Goal: Communication & Community: Answer question/provide support

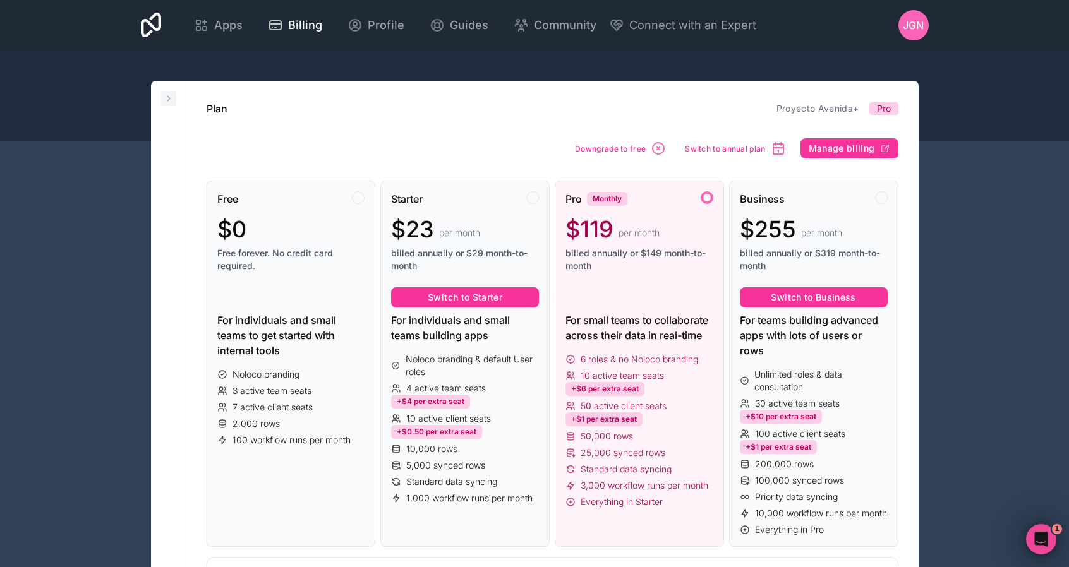
click at [169, 98] on icon at bounding box center [168, 98] width 3 height 5
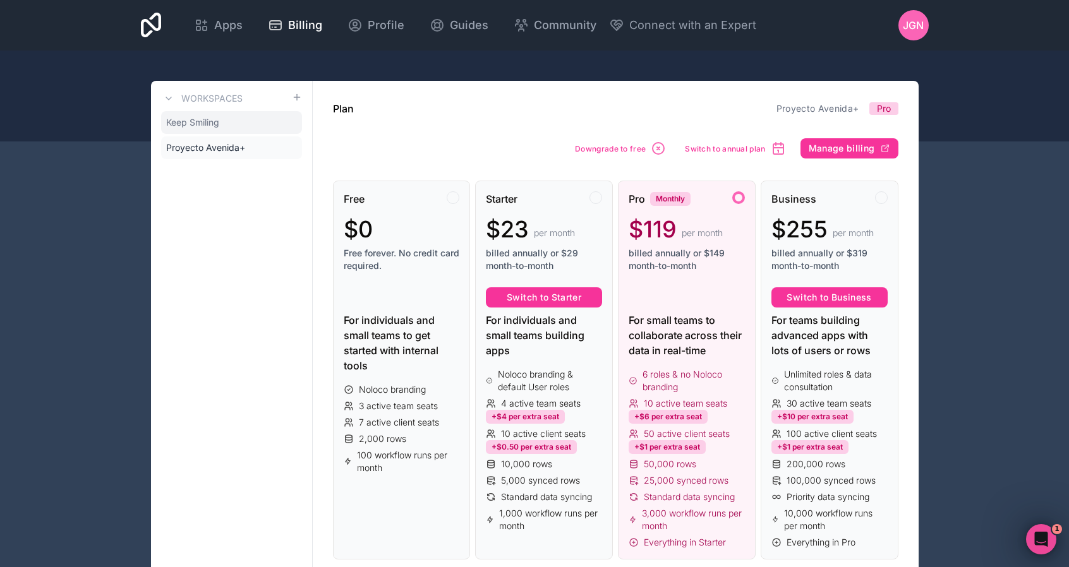
click at [196, 121] on span "Keep Smiling" at bounding box center [192, 122] width 53 height 13
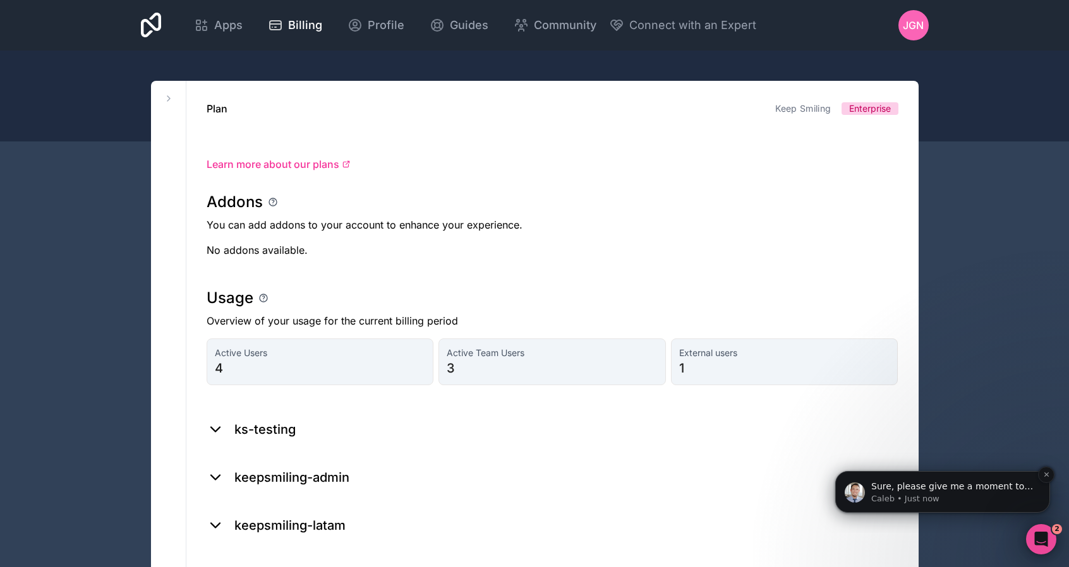
click at [920, 493] on p "Caleb • Just now" at bounding box center [952, 498] width 163 height 11
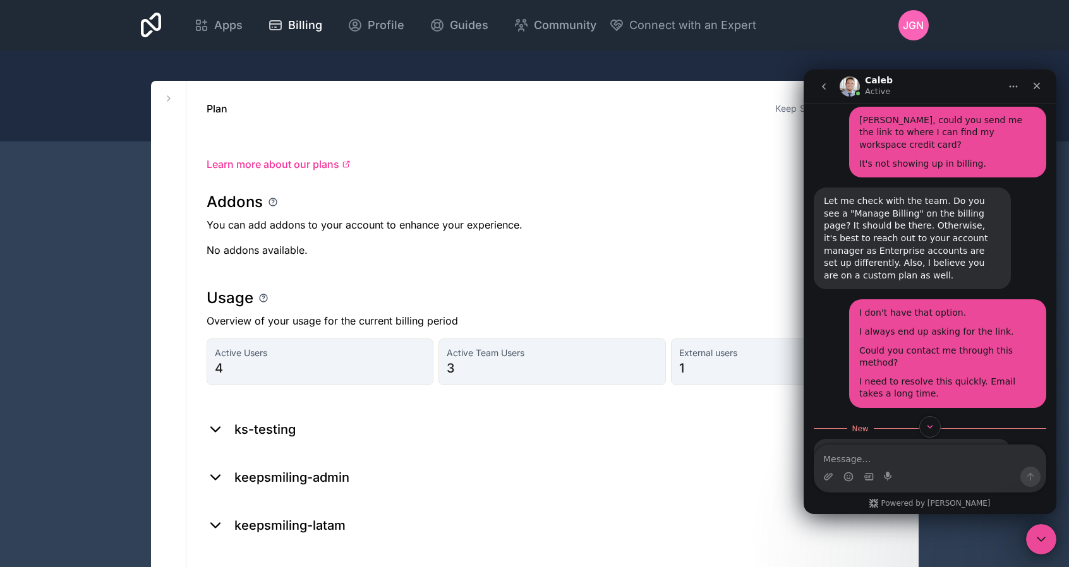
scroll to position [3013, 0]
click at [922, 466] on textarea "Message…" at bounding box center [929, 455] width 231 height 21
type textarea "Thanks"
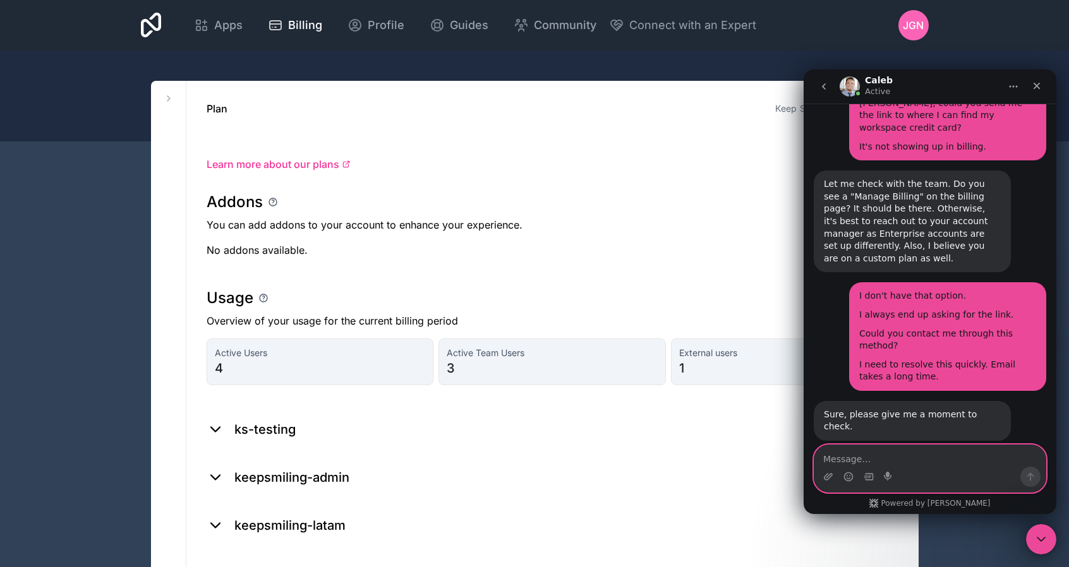
scroll to position [3092, 0]
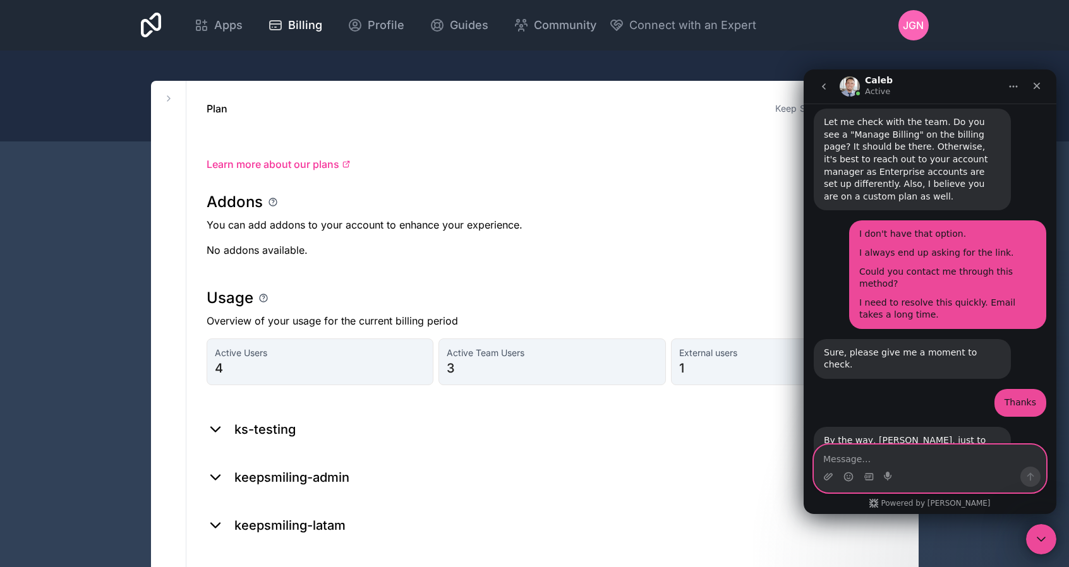
click at [916, 449] on textarea "Message…" at bounding box center [929, 455] width 231 height 21
paste textarea "Every month, we have issues with the payment being processed correctly. Or ther…"
type textarea "Every month, we have issues with the payment being processed correctly. Or ther…"
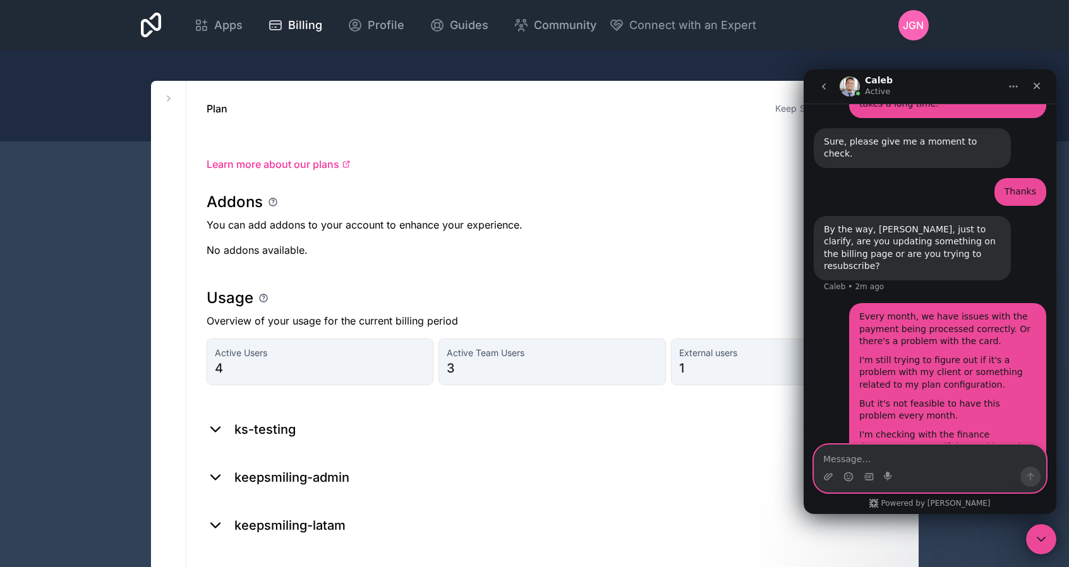
scroll to position [3303, 0]
click at [893, 456] on textarea "Message…" at bounding box center [929, 455] width 231 height 21
type textarea "S"
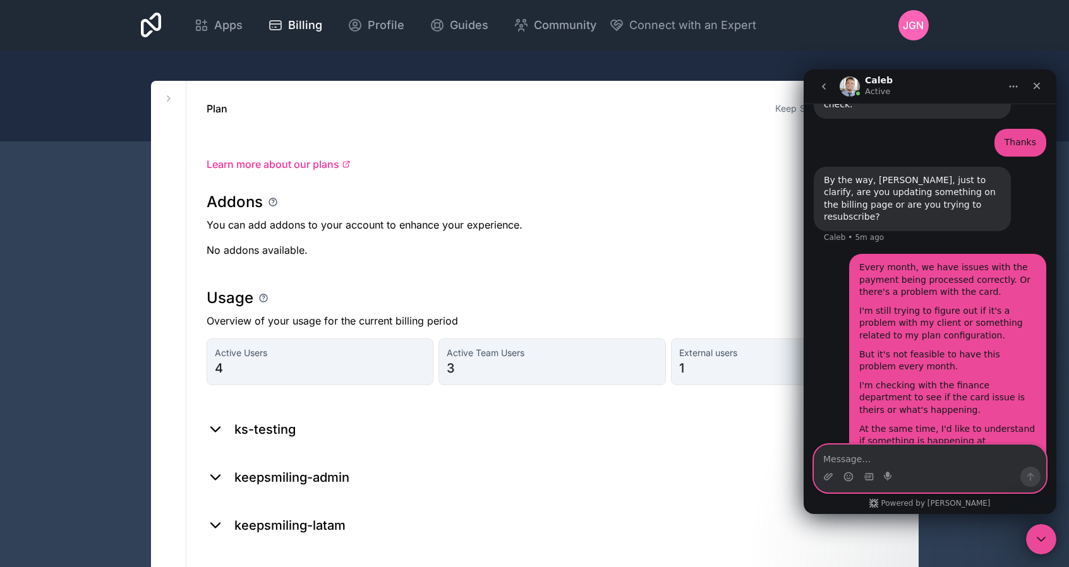
scroll to position [3352, 0]
paste textarea "It would be great to have a button to manage the card we're using to make the p…"
type textarea "It would be great to have a button to manage the card we're using to make the p…"
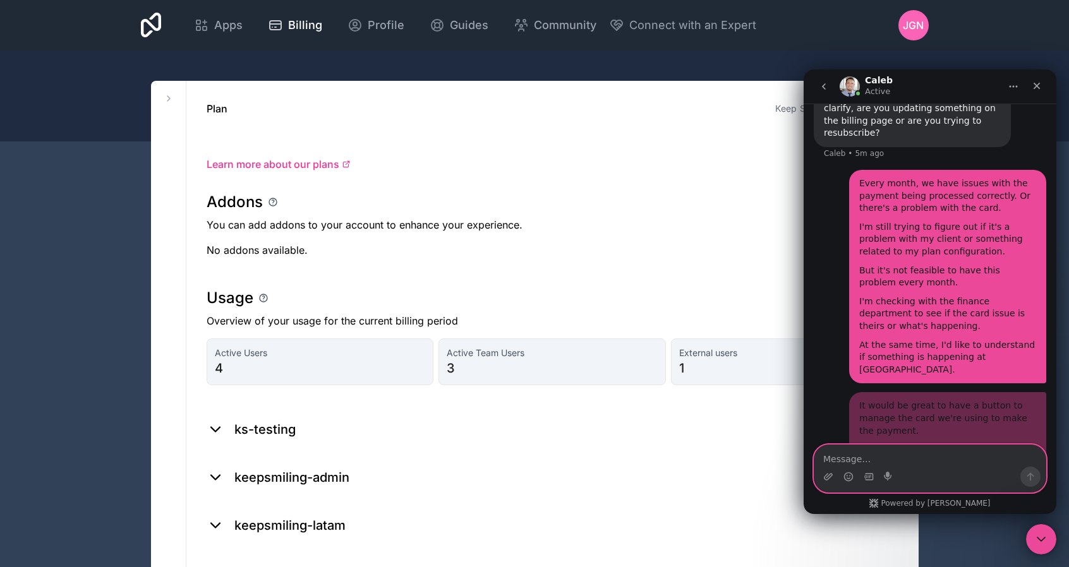
scroll to position [3436, 0]
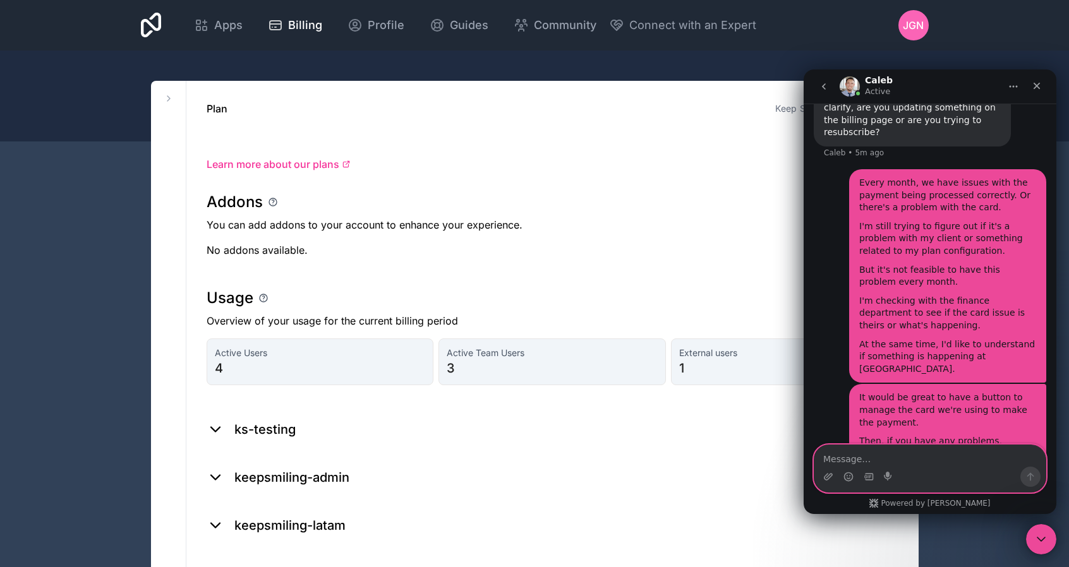
click at [895, 458] on textarea "Message…" at bounding box center [929, 455] width 231 height 21
type textarea "if we*"
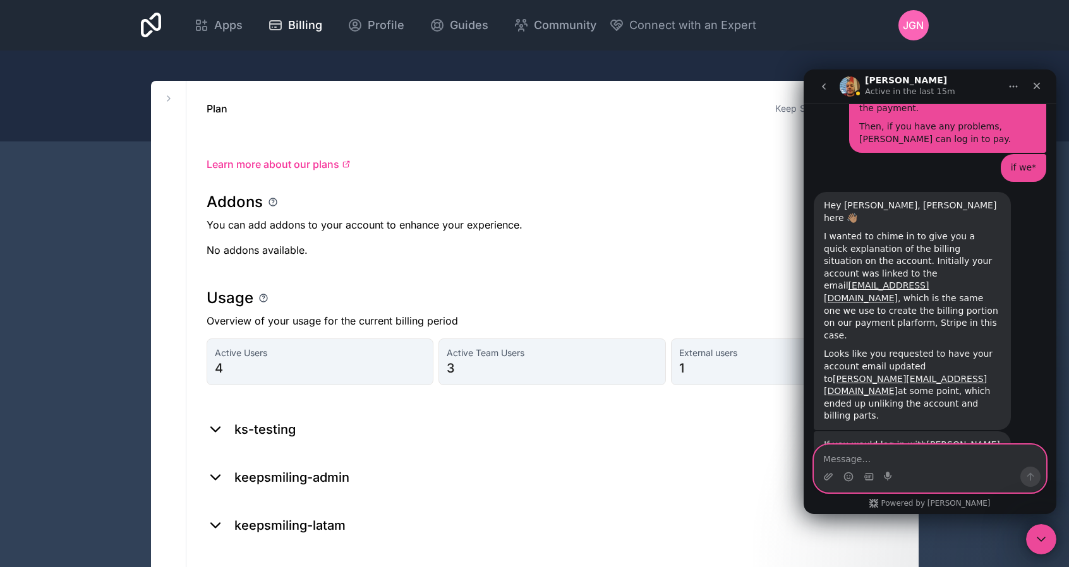
scroll to position [3747, 0]
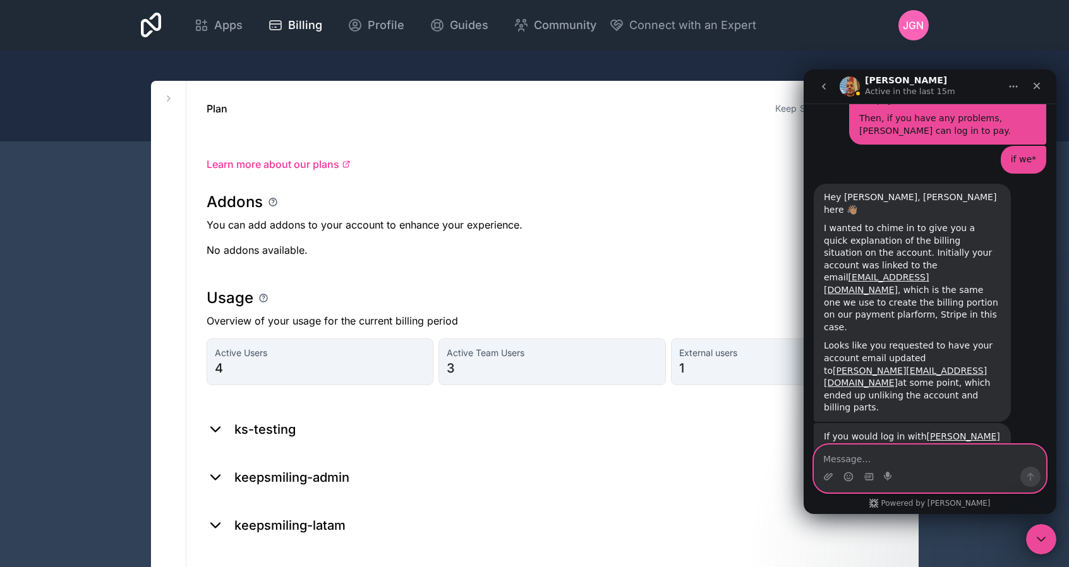
click at [939, 457] on textarea "Message…" at bounding box center [929, 455] width 231 height 21
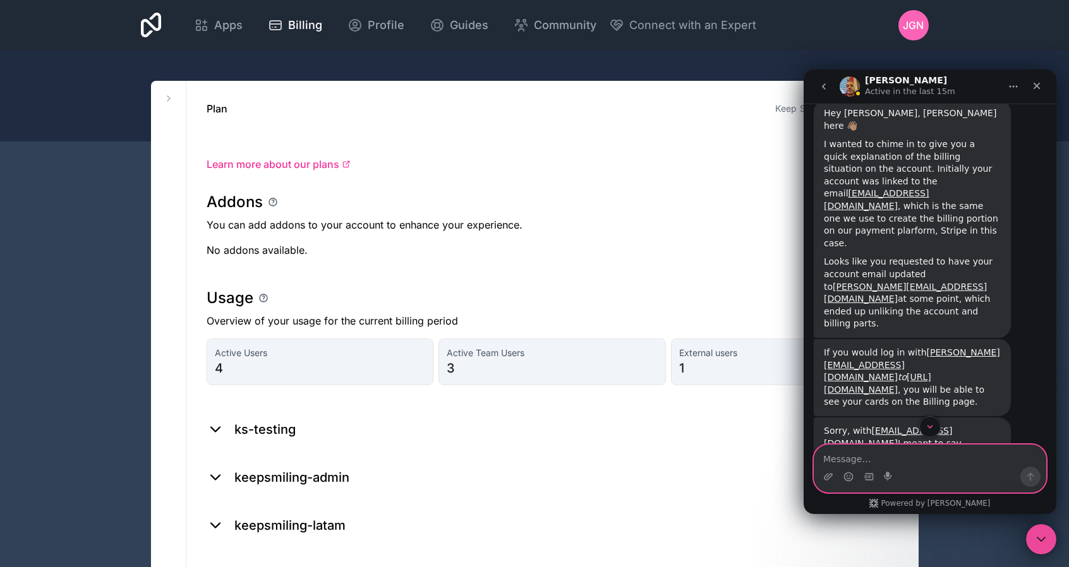
scroll to position [3834, 0]
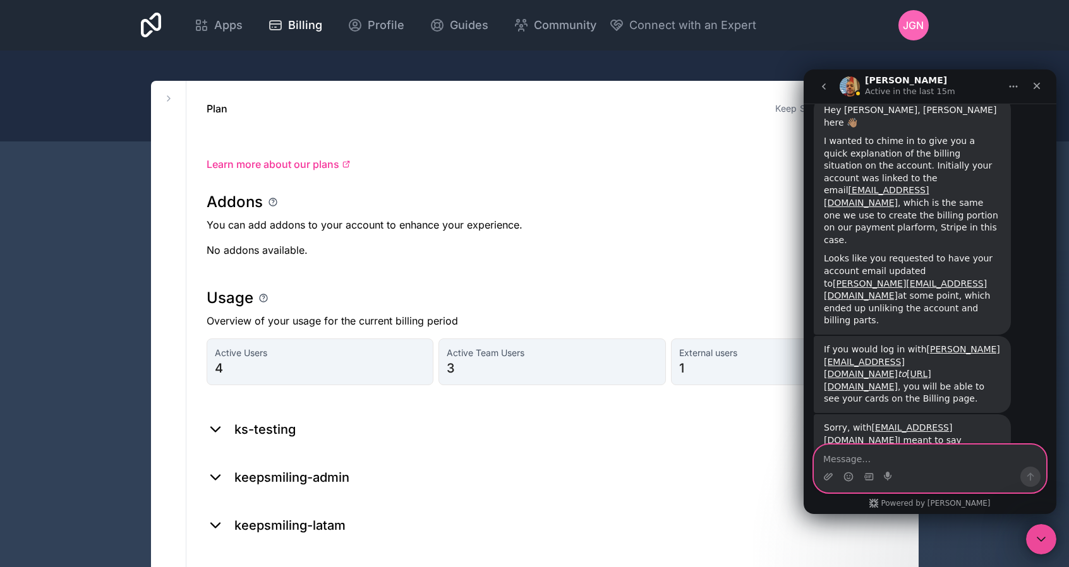
click at [931, 460] on textarea "Message…" at bounding box center [929, 455] width 231 height 21
click at [924, 462] on textarea "Message…" at bounding box center [929, 455] width 231 height 21
type textarea "W"
paste textarea "[PERSON_NAME], thanks for your response. I'd actually prefer that [PERSON_NAME]…"
type textarea "[PERSON_NAME], thanks for your response. I'd actually prefer that [PERSON_NAME]…"
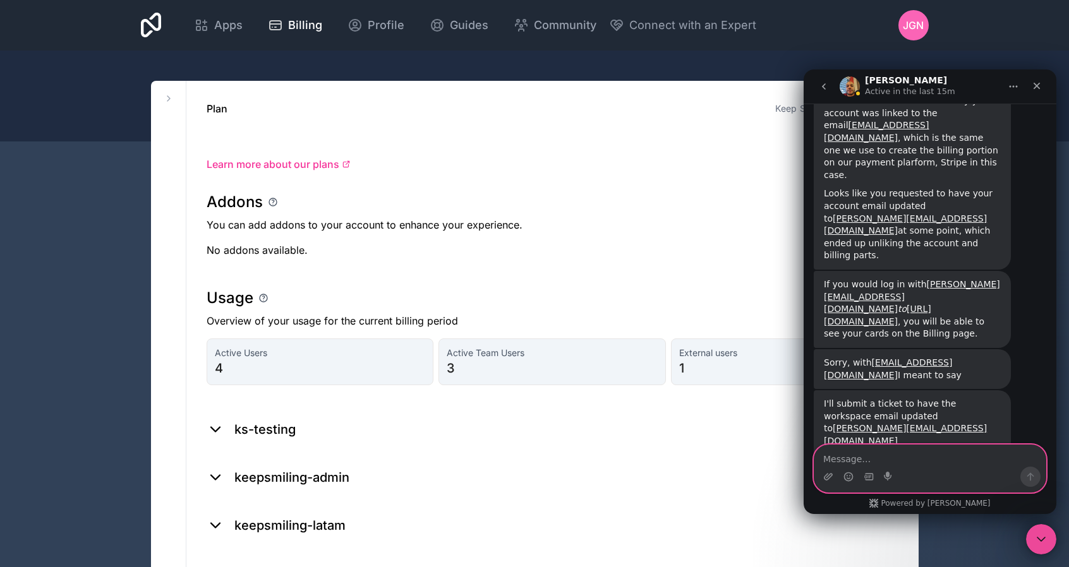
scroll to position [3934, 0]
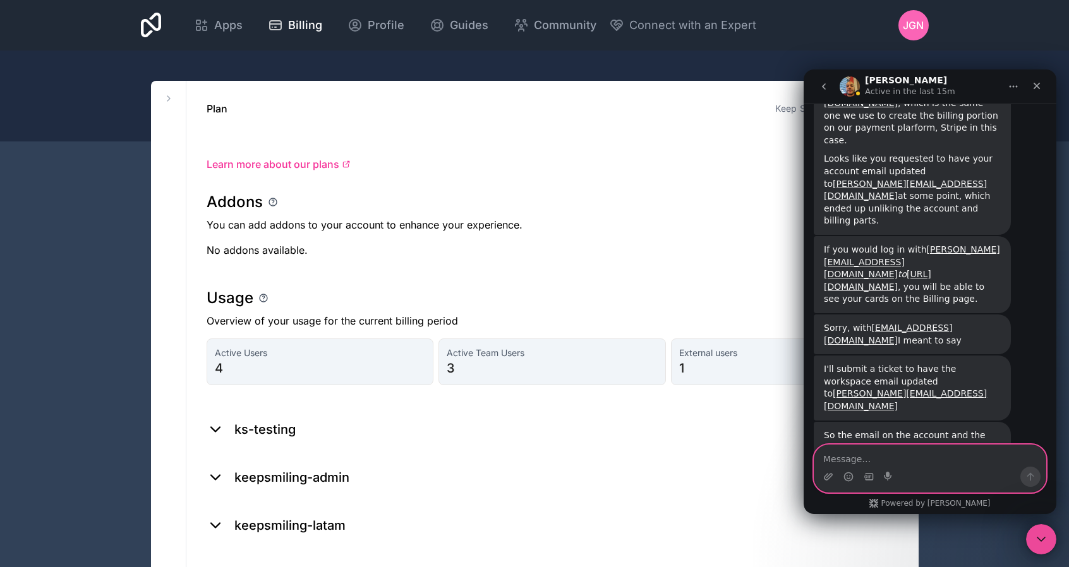
paste textarea "If we can both have the same access, that's great. But if it's just one, it's b…"
type textarea "If we can both have the same access, that's great. But if it's just one, it's b…"
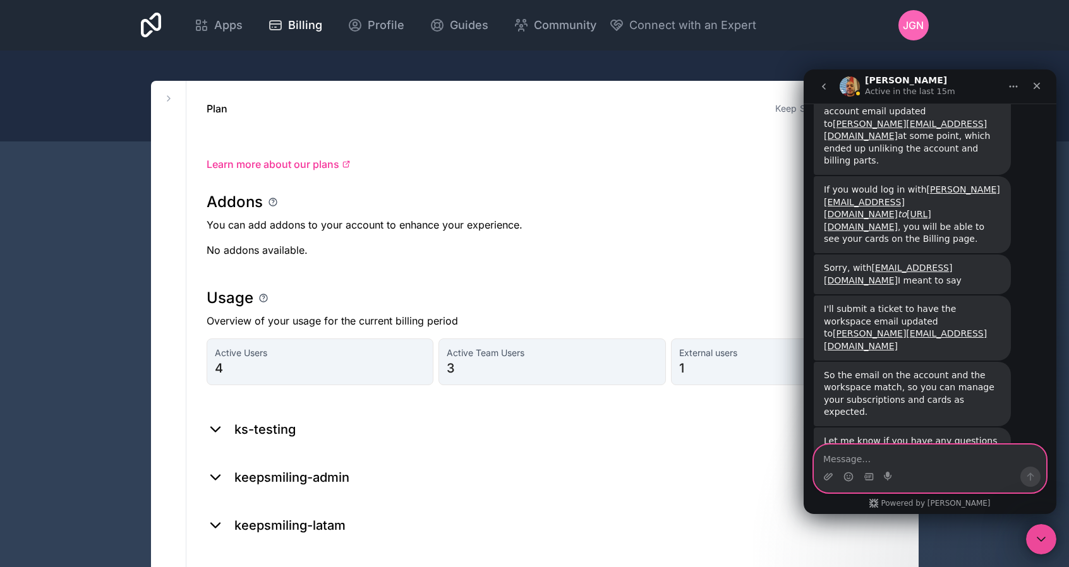
scroll to position [4042, 0]
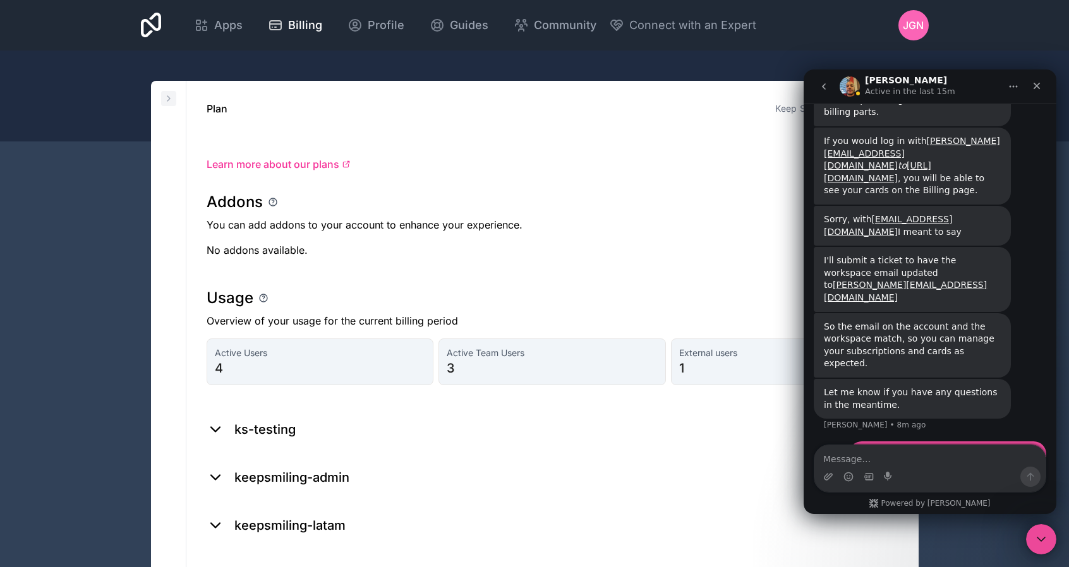
click at [162, 100] on button at bounding box center [168, 98] width 15 height 15
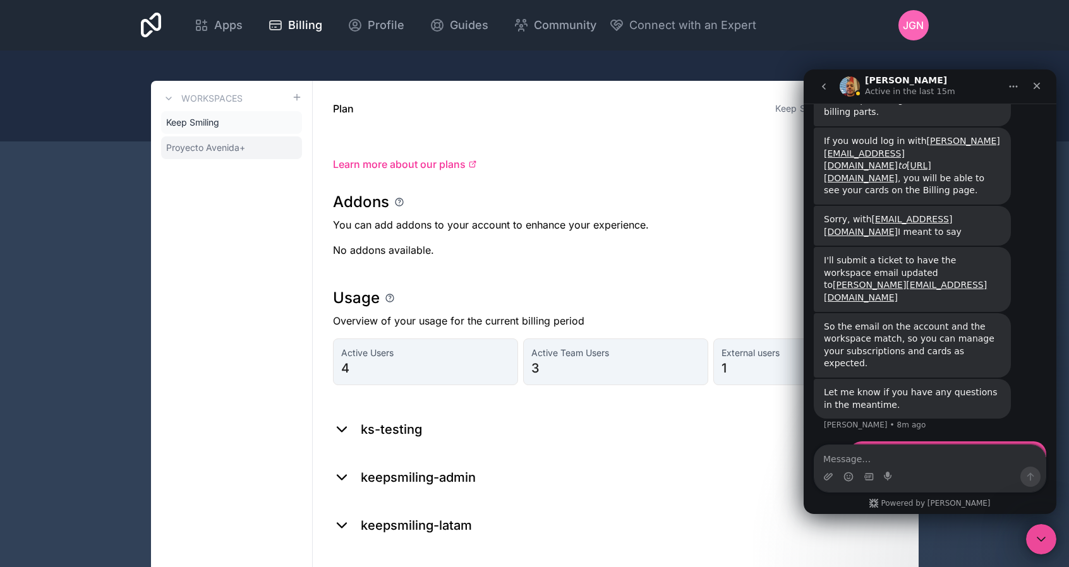
click at [239, 150] on span "Proyecto Avenida+" at bounding box center [205, 148] width 79 height 13
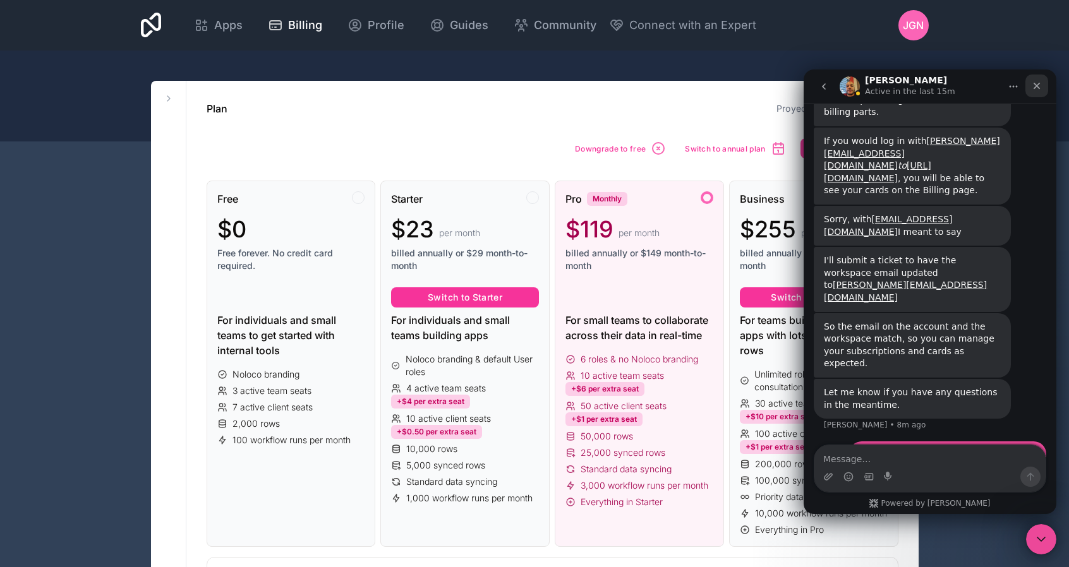
scroll to position [3994, 0]
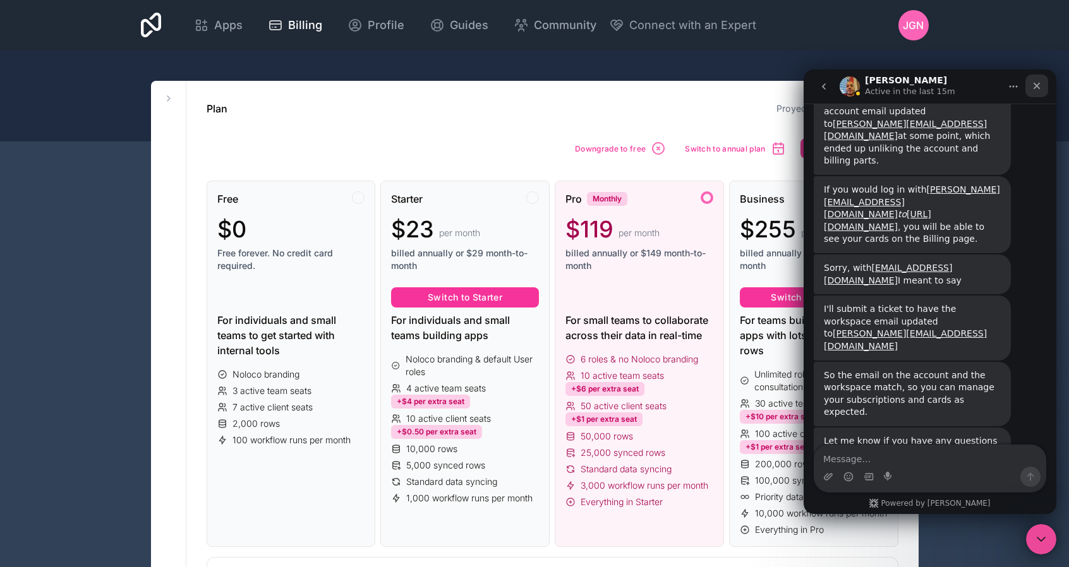
click at [1040, 89] on icon "Close" at bounding box center [1037, 86] width 10 height 10
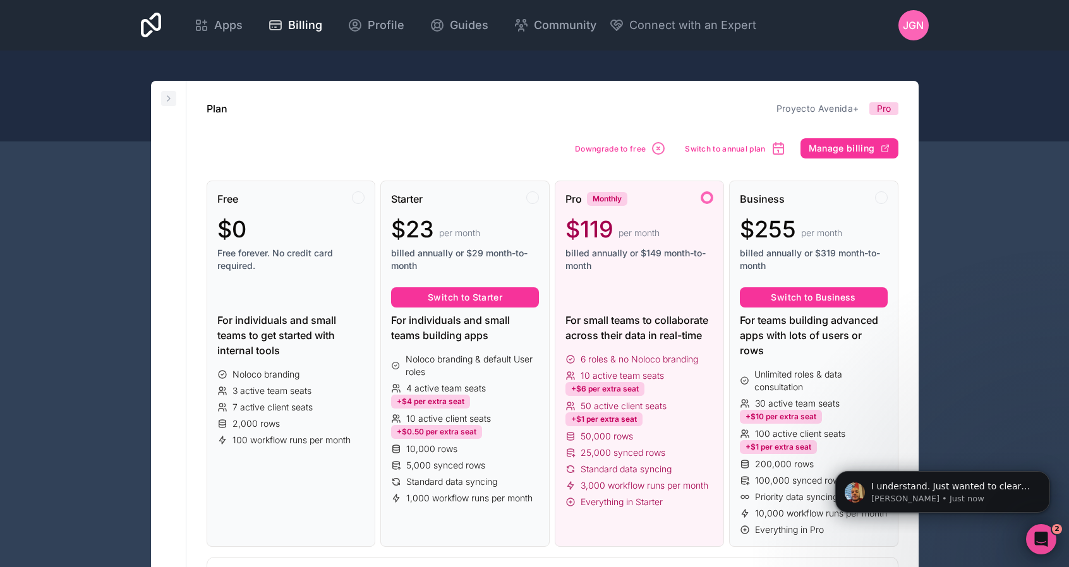
scroll to position [0, 0]
click at [171, 100] on icon at bounding box center [169, 98] width 10 height 10
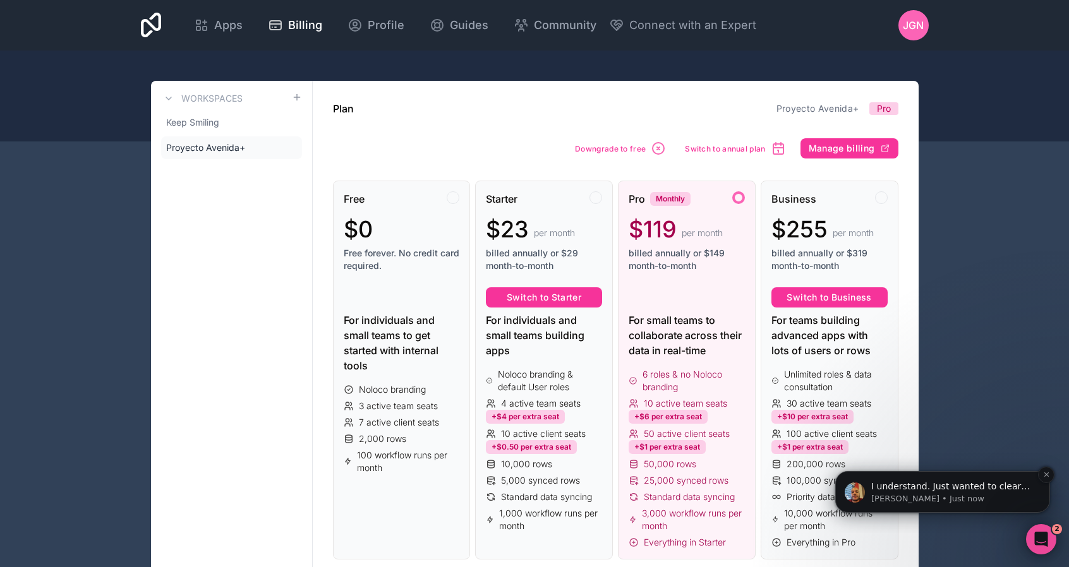
click at [968, 495] on p "[PERSON_NAME] • Just now" at bounding box center [952, 498] width 163 height 11
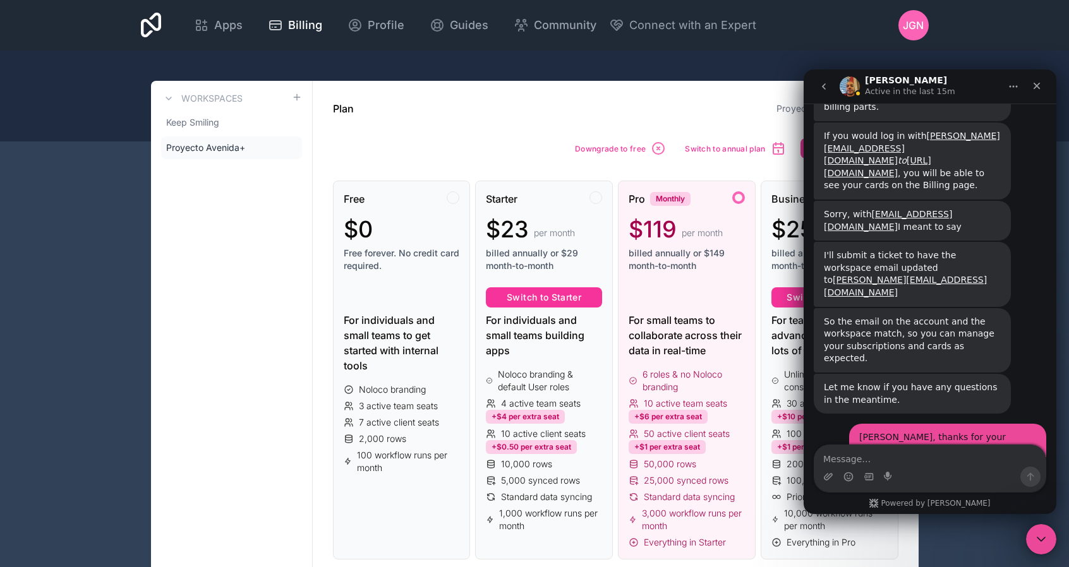
scroll to position [4052, 0]
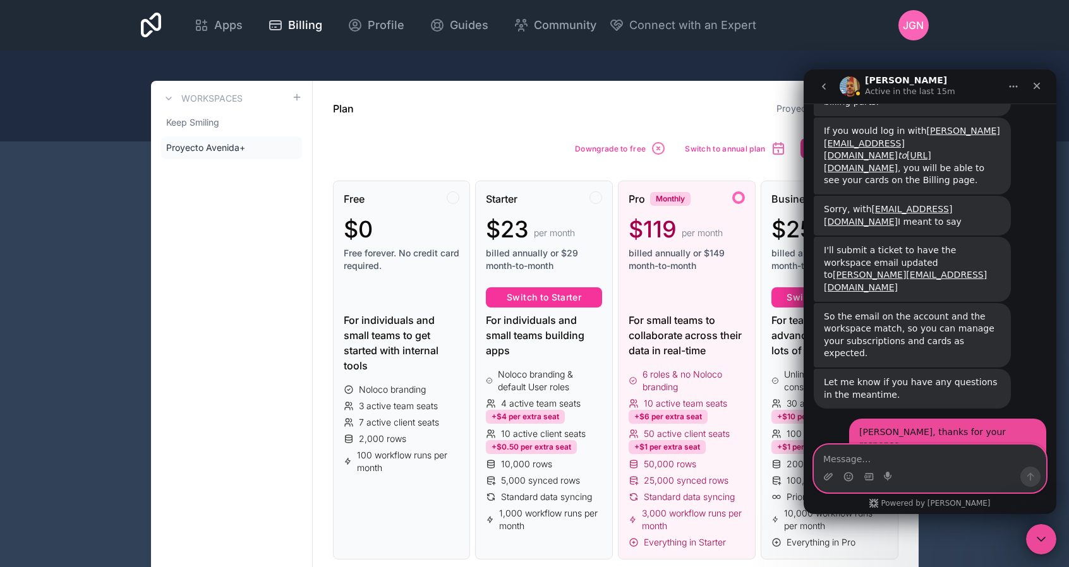
paste textarea "They tell me that [PERSON_NAME] can't see the card either."
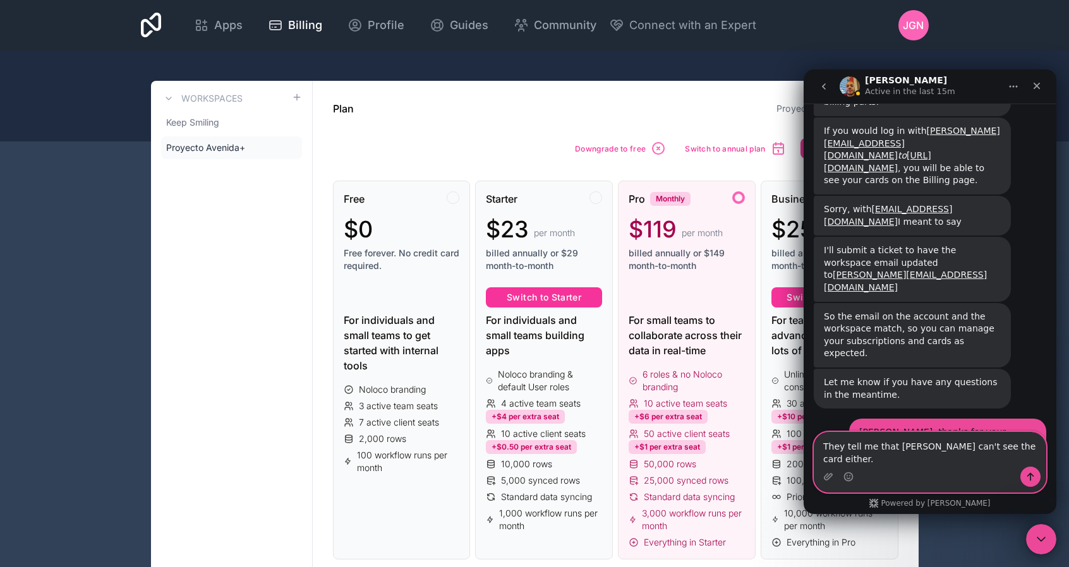
type textarea "They tell me that [PERSON_NAME] can't see the card either."
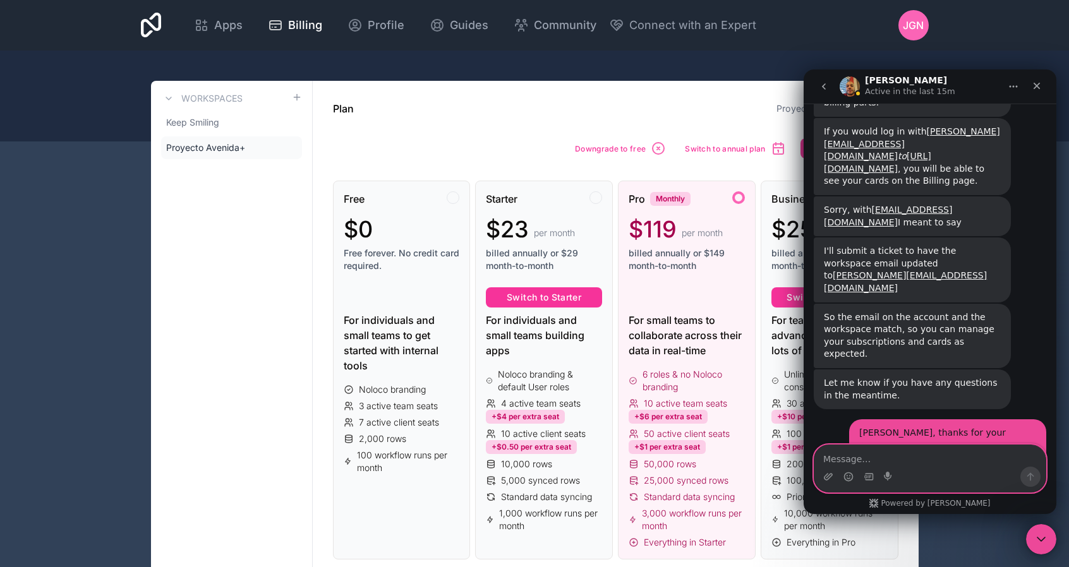
scroll to position [4081, 0]
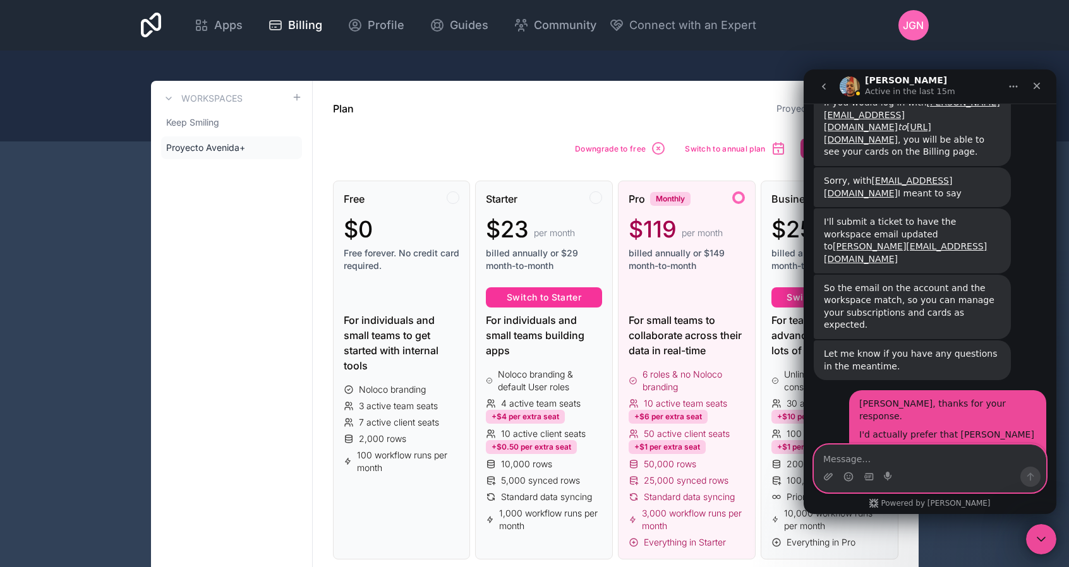
paste textarea "Maybe they are not finding the sector, let me do a check and I'll tell you."
type textarea "Maybe they are not finding the sector, let me do a check and I'll tell you."
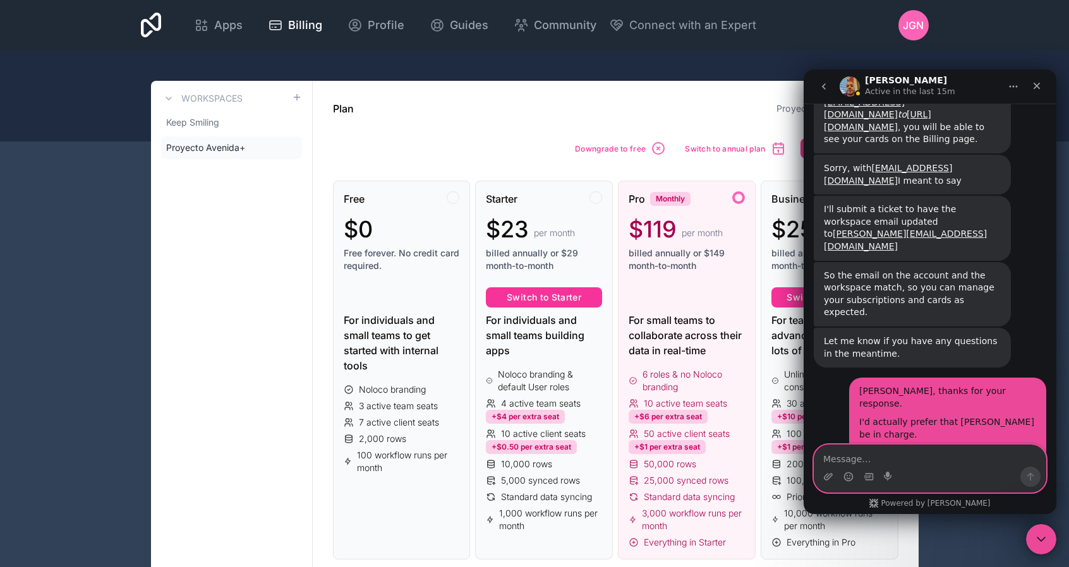
scroll to position [4123, 0]
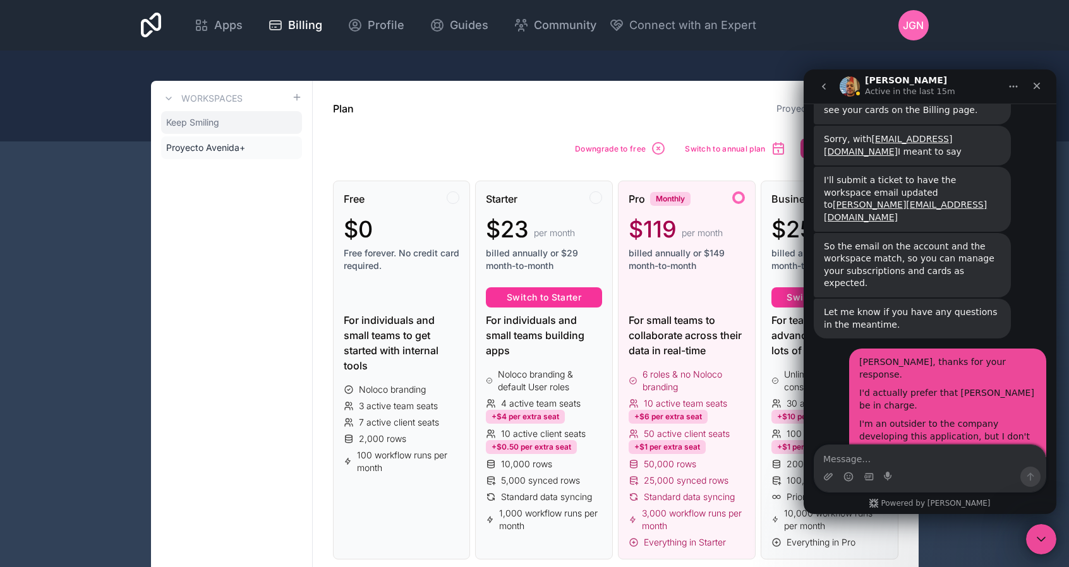
click at [207, 123] on span "Keep Smiling" at bounding box center [192, 122] width 53 height 13
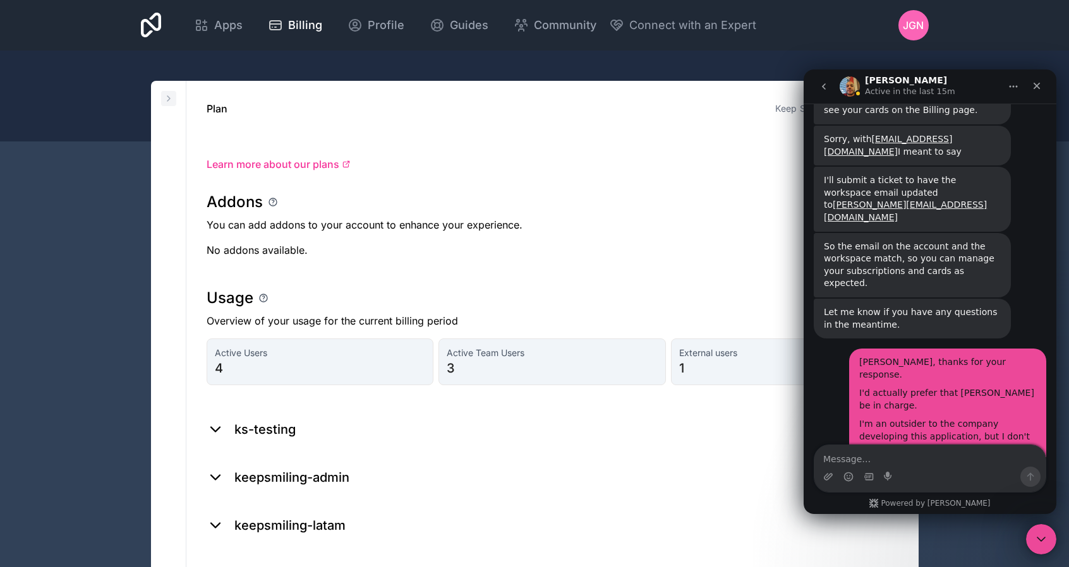
click at [171, 99] on icon at bounding box center [169, 98] width 10 height 10
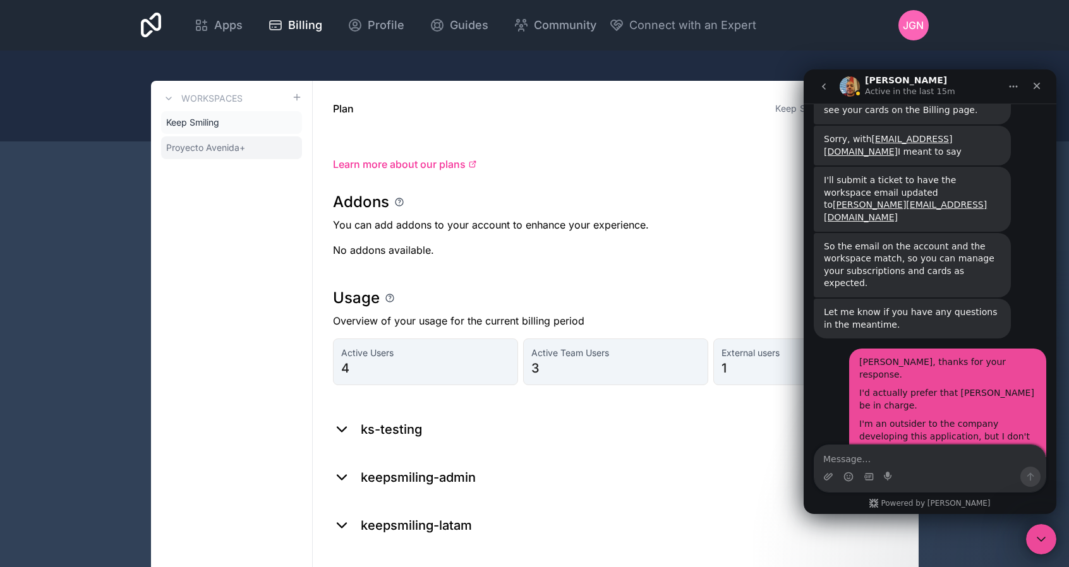
click at [224, 148] on span "Proyecto Avenida+" at bounding box center [205, 148] width 79 height 13
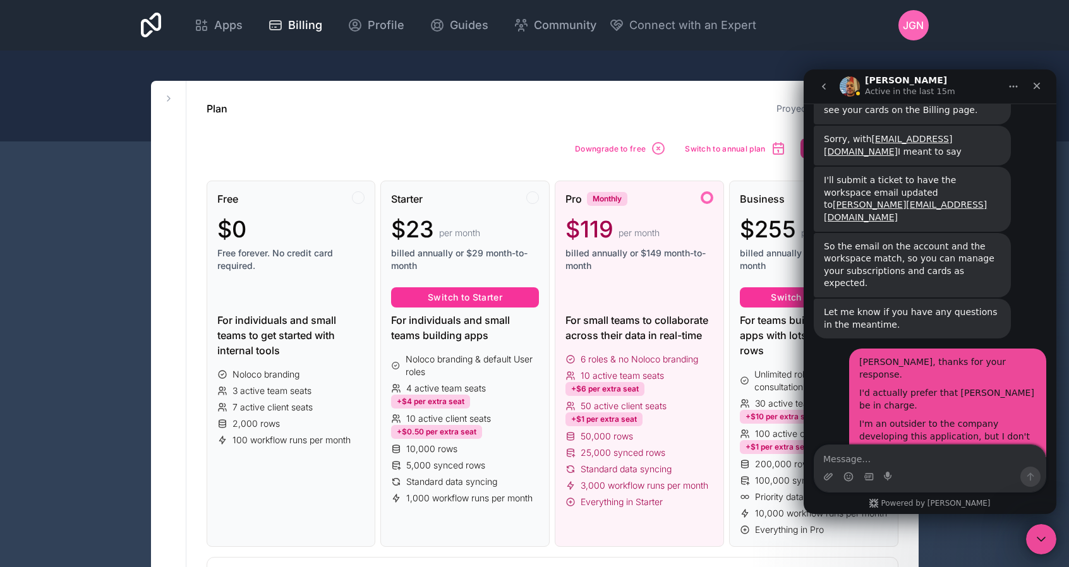
drag, startPoint x: 165, startPoint y: 96, endPoint x: 200, endPoint y: 107, distance: 37.0
click at [166, 96] on icon at bounding box center [169, 98] width 10 height 10
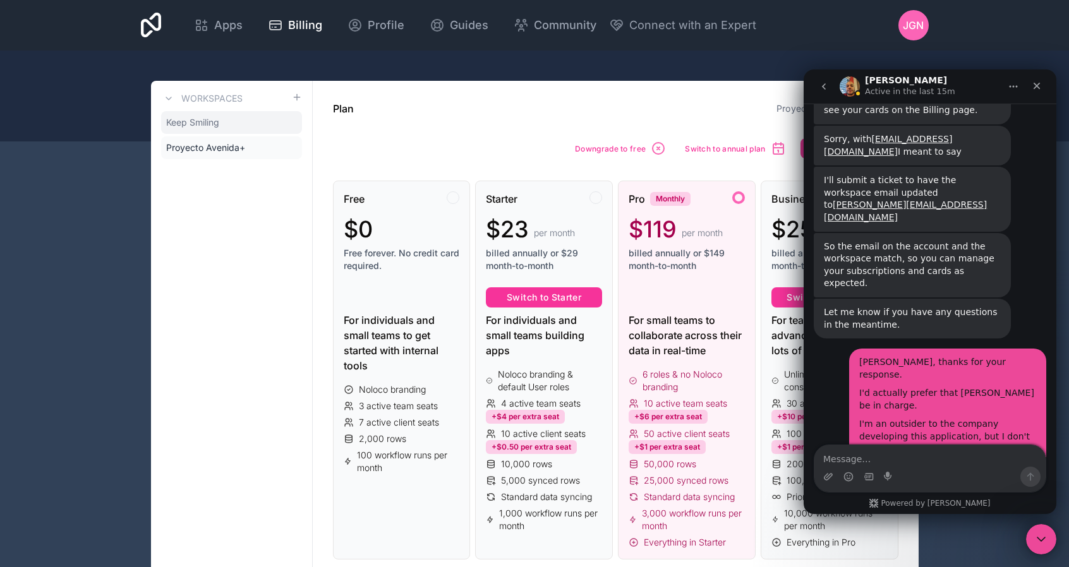
click at [219, 123] on span "Keep Smiling" at bounding box center [192, 122] width 53 height 13
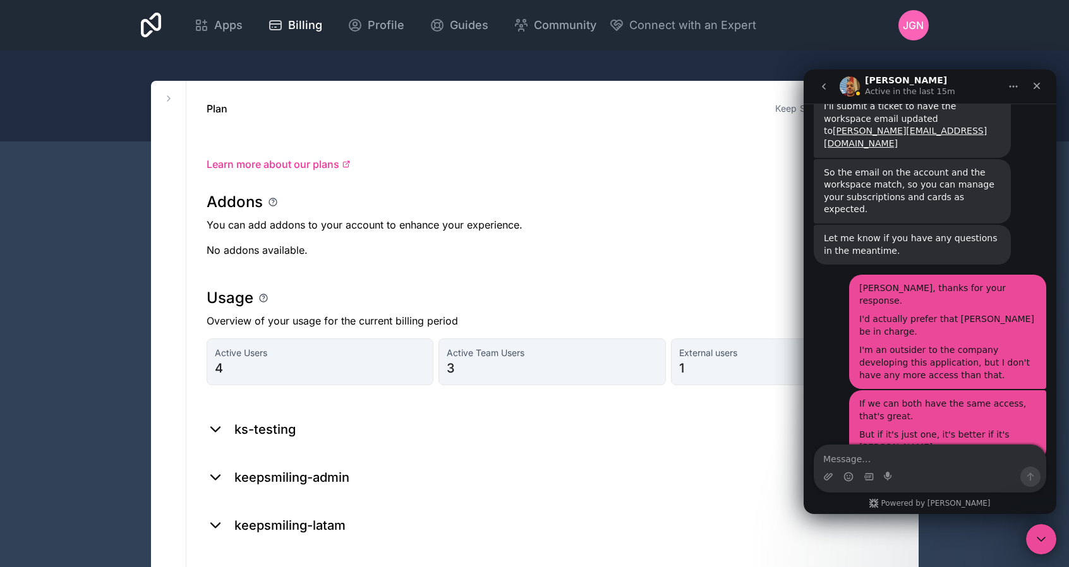
scroll to position [4197, 0]
drag, startPoint x: 824, startPoint y: 364, endPoint x: 979, endPoint y: 403, distance: 159.6
copy div "Please confirm he's logging in to [URL][DOMAIN_NAME] with the email [EMAIL_ADDR…"
drag, startPoint x: 1036, startPoint y: 84, endPoint x: 1838, endPoint y: 154, distance: 804.6
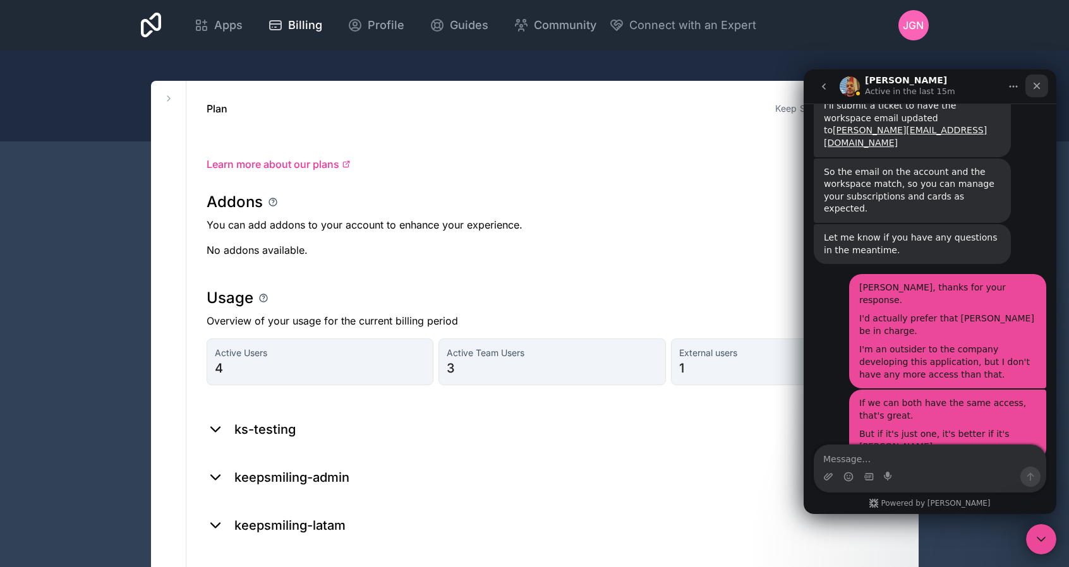
click at [1036, 84] on icon "Close" at bounding box center [1037, 86] width 10 height 10
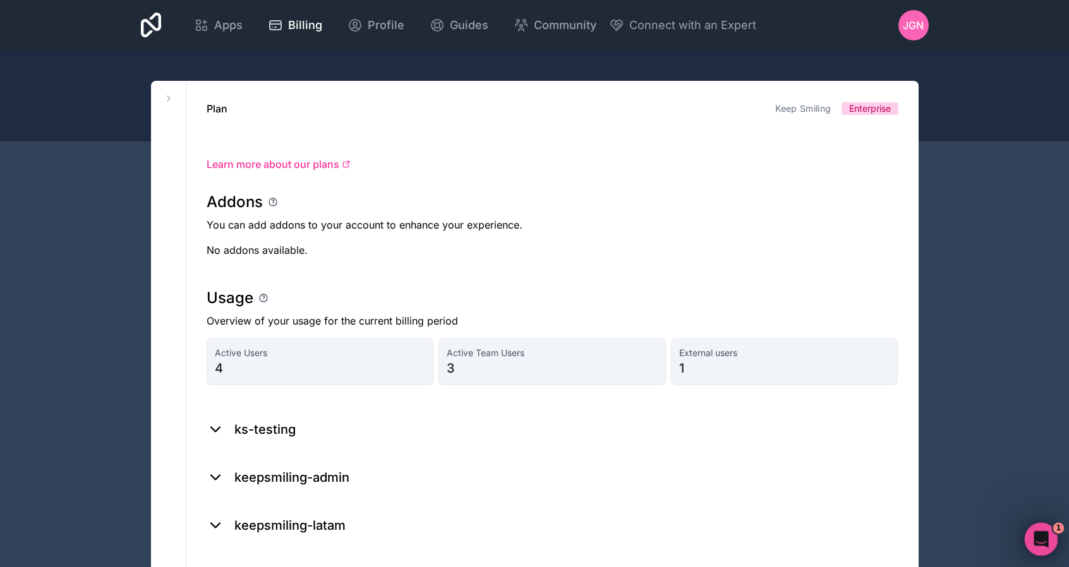
click at [1052, 534] on div "Open Intercom Messenger" at bounding box center [1039, 538] width 42 height 42
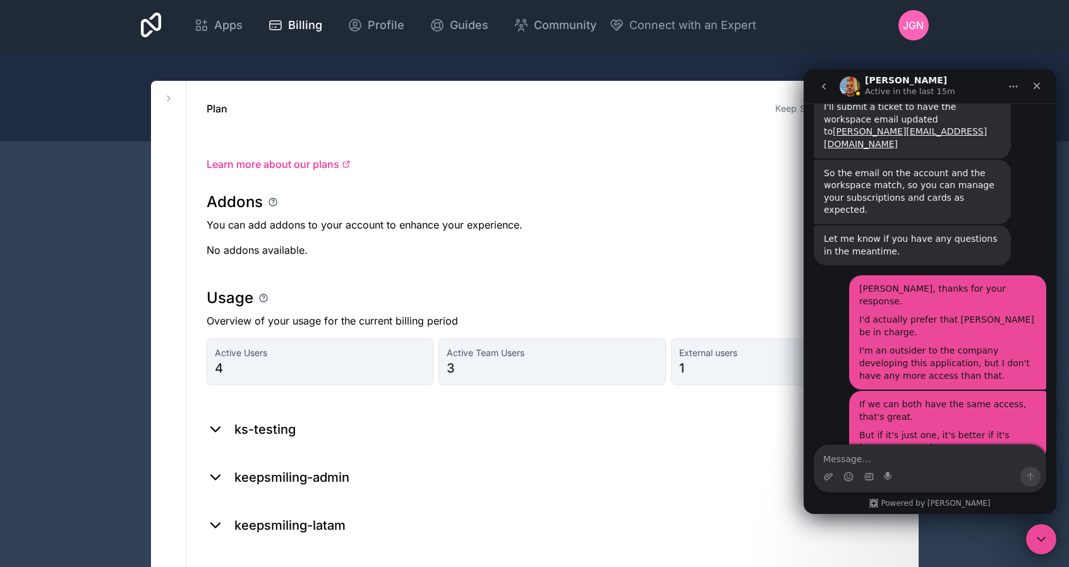
drag, startPoint x: 980, startPoint y: 407, endPoint x: 822, endPoint y: 370, distance: 162.4
copy div "Please confirm he's logging in to [URL][DOMAIN_NAME] with the email [EMAIL_ADDR…"
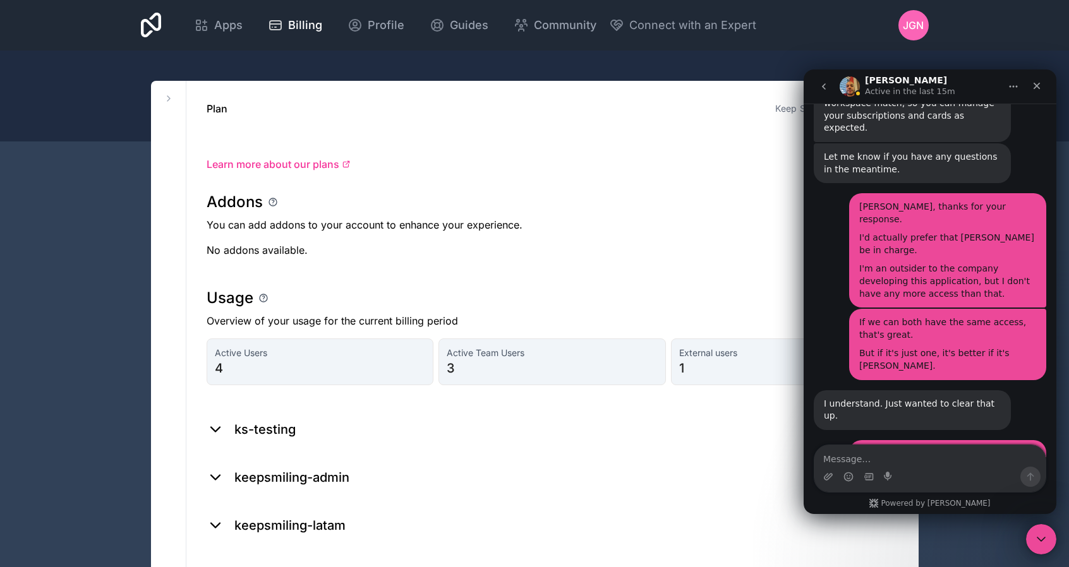
scroll to position [4280, 0]
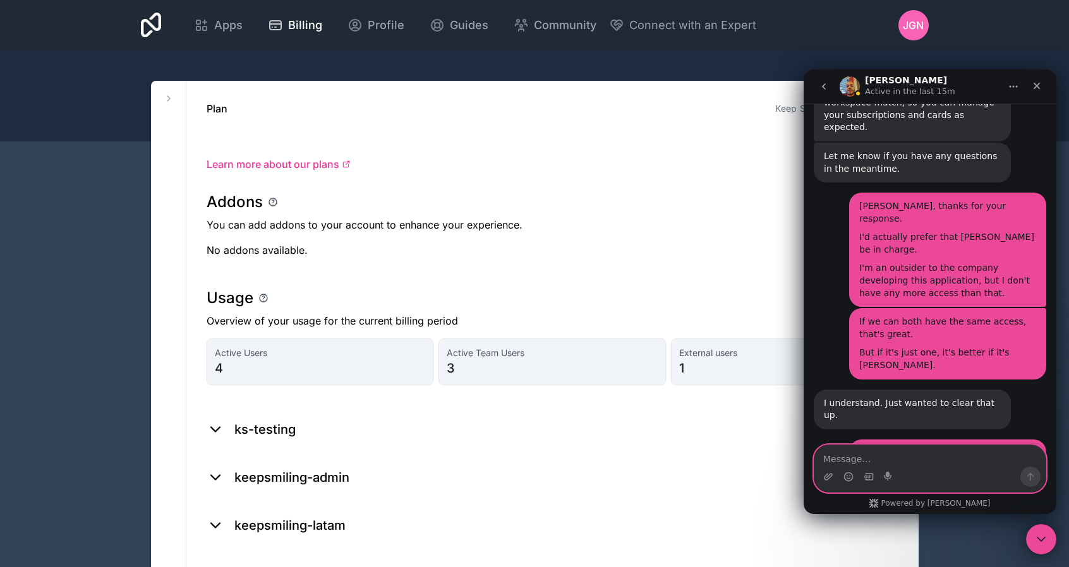
click at [911, 462] on textarea "Message…" at bounding box center [929, 455] width 231 height 21
click at [920, 462] on textarea "Message…" at bounding box center [929, 455] width 231 height 21
click at [1039, 84] on icon "Close" at bounding box center [1037, 86] width 10 height 10
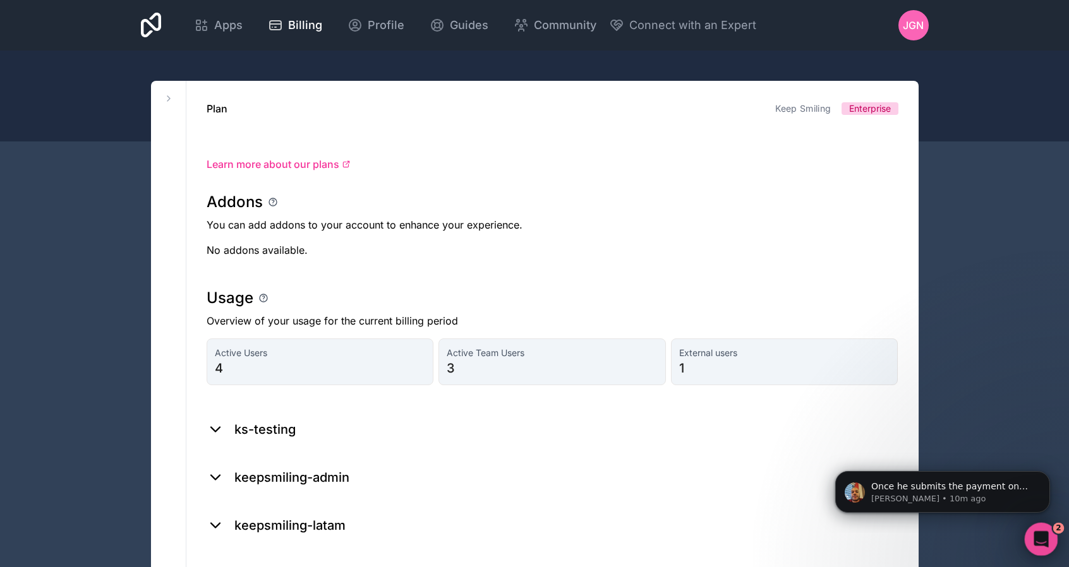
scroll to position [4403, 0]
click at [1045, 545] on div "Open Intercom Messenger" at bounding box center [1039, 538] width 42 height 42
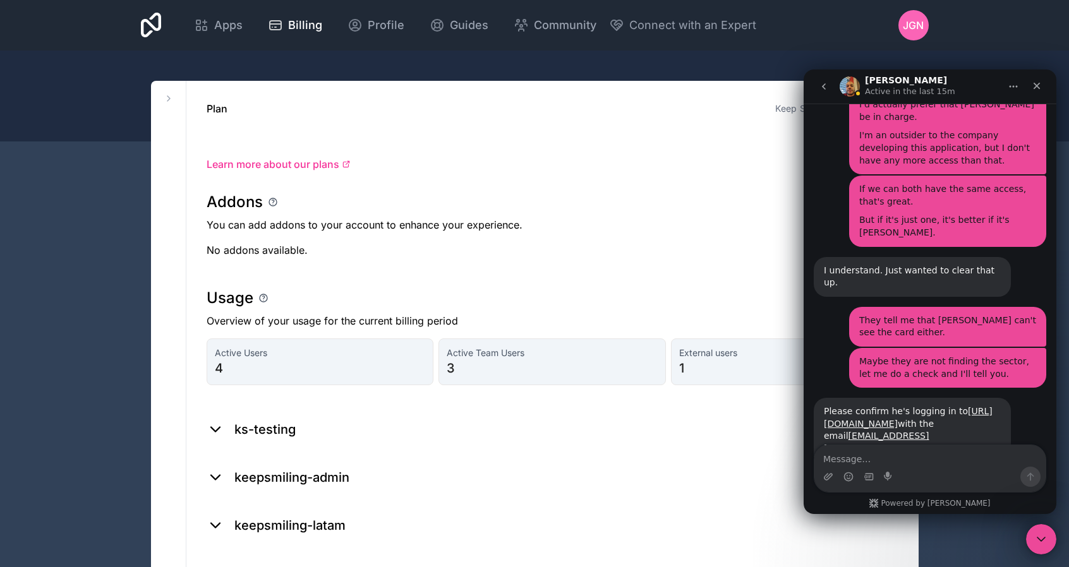
scroll to position [4412, 0]
